Goal: Understand process/instructions: Learn how to perform a task or action

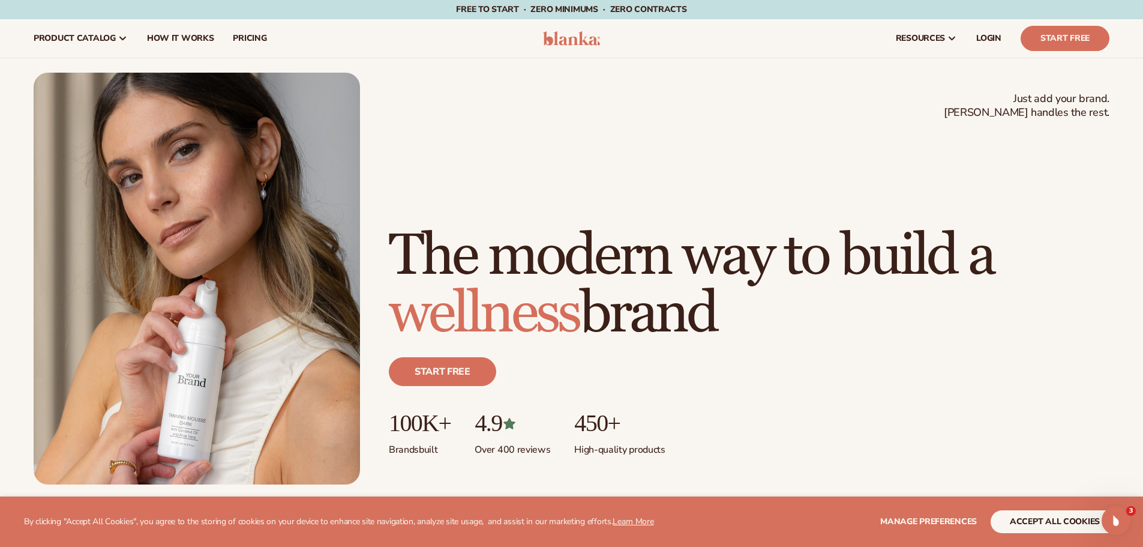
drag, startPoint x: 184, startPoint y: 43, endPoint x: 206, endPoint y: 72, distance: 36.4
click at [184, 43] on span "How It Works" at bounding box center [180, 39] width 67 height 10
